Goal: Task Accomplishment & Management: Manage account settings

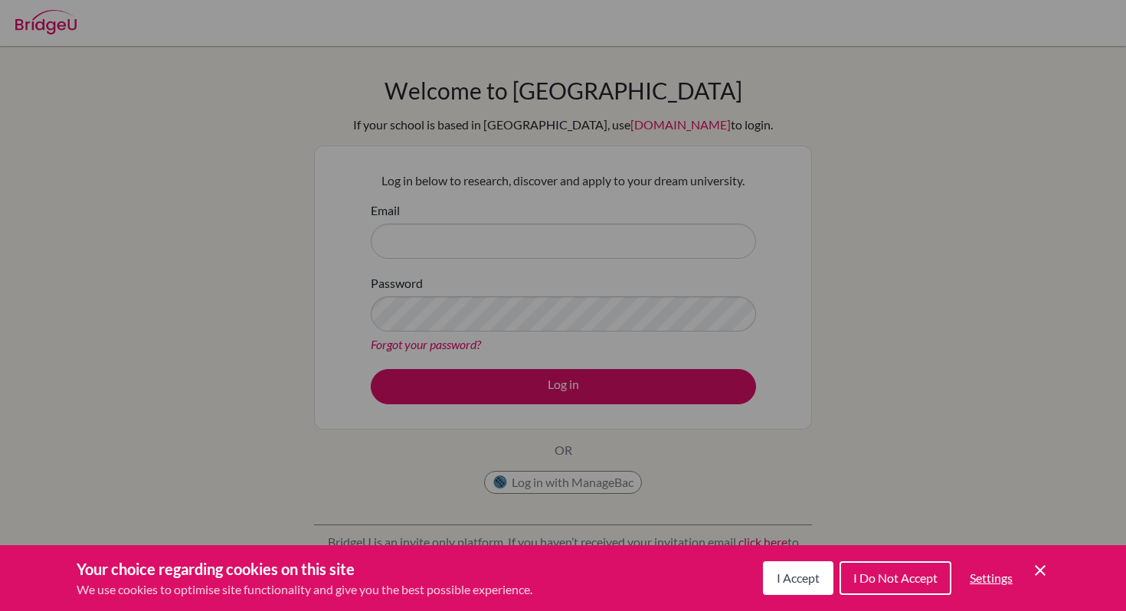
click at [419, 235] on div "Cookie Preferences" at bounding box center [563, 305] width 1126 height 611
click at [813, 582] on span "I Accept" at bounding box center [798, 578] width 43 height 15
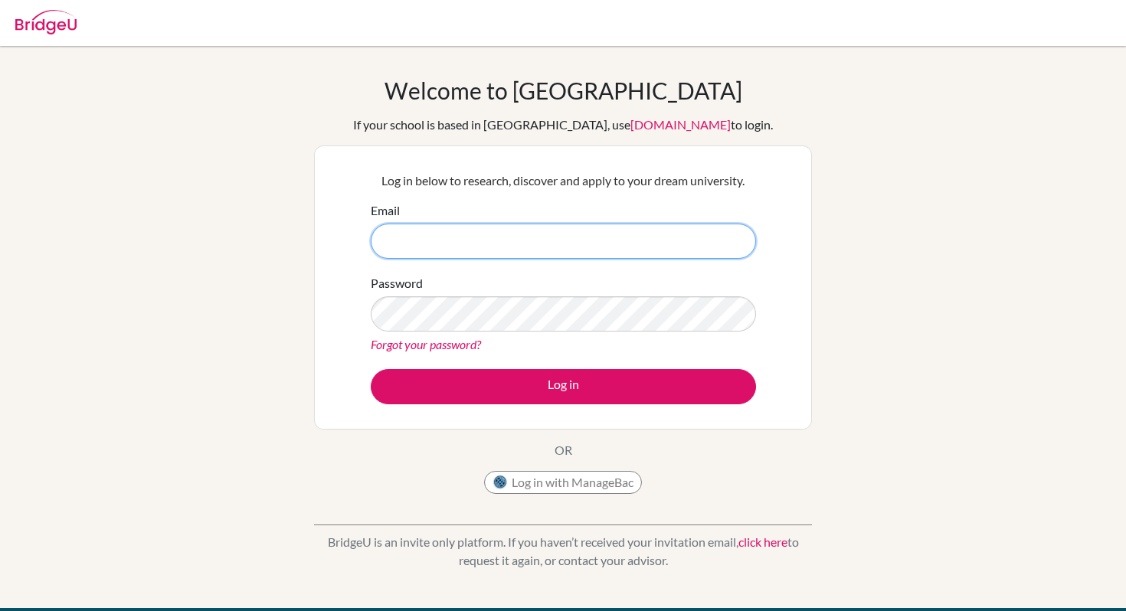
click at [520, 250] on input "Email" at bounding box center [563, 241] width 385 height 35
click at [524, 486] on button "Log in with ManageBac" at bounding box center [563, 482] width 158 height 23
click at [514, 490] on button "Log in with ManageBac" at bounding box center [563, 482] width 158 height 23
